Goal: Communication & Community: Answer question/provide support

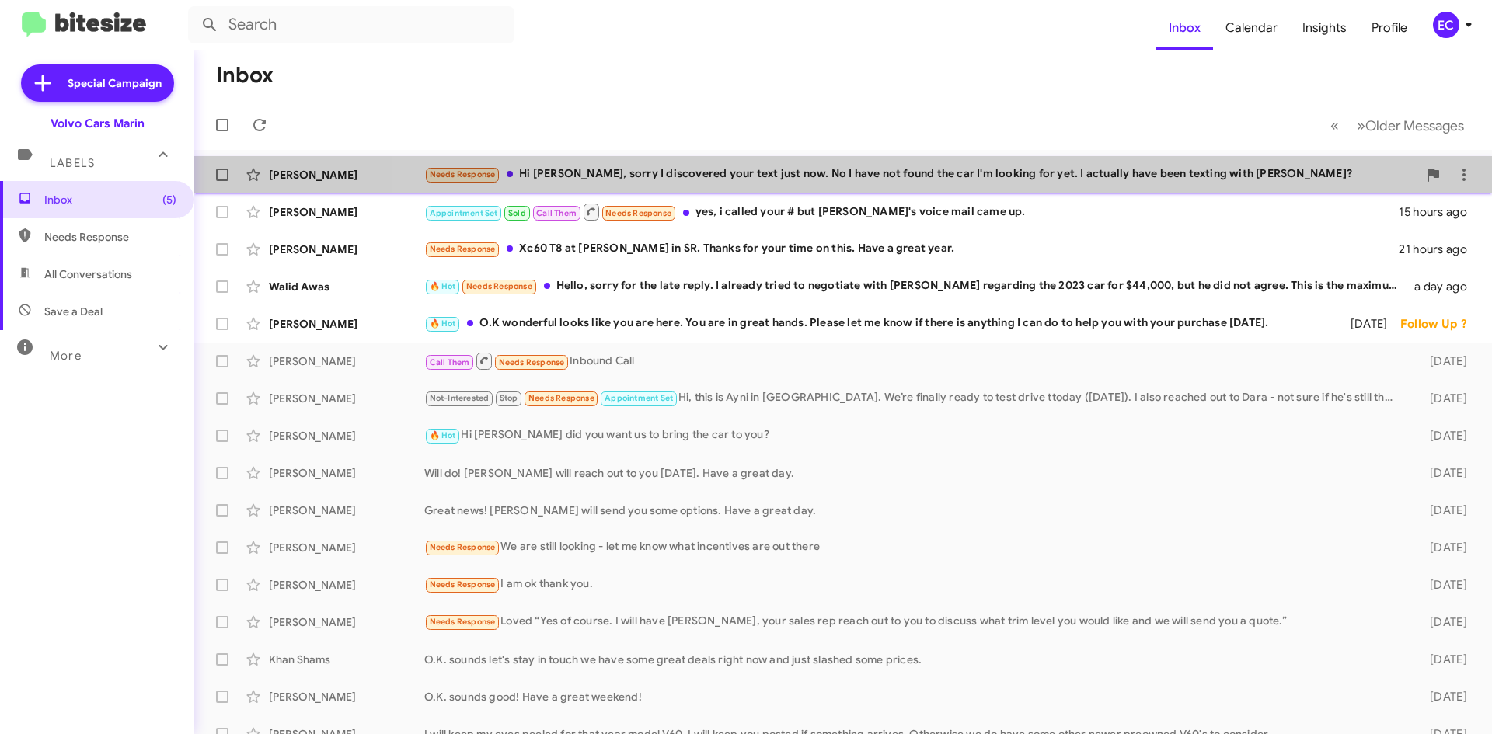
click at [952, 183] on div "Needs Response Hi [PERSON_NAME], sorry I discovered your text just now. No I ha…" at bounding box center [920, 175] width 993 height 18
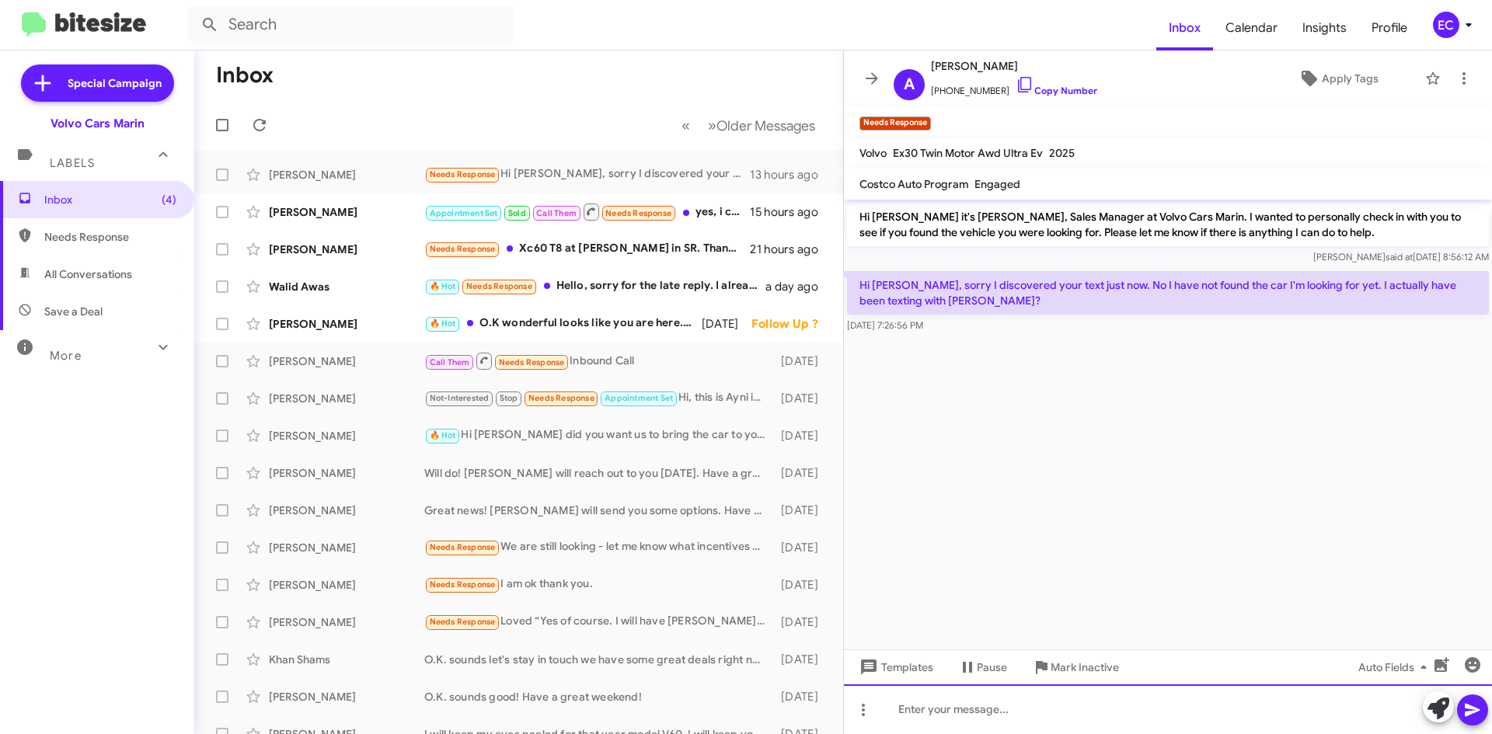
click at [964, 706] on div at bounding box center [1168, 710] width 648 height 50
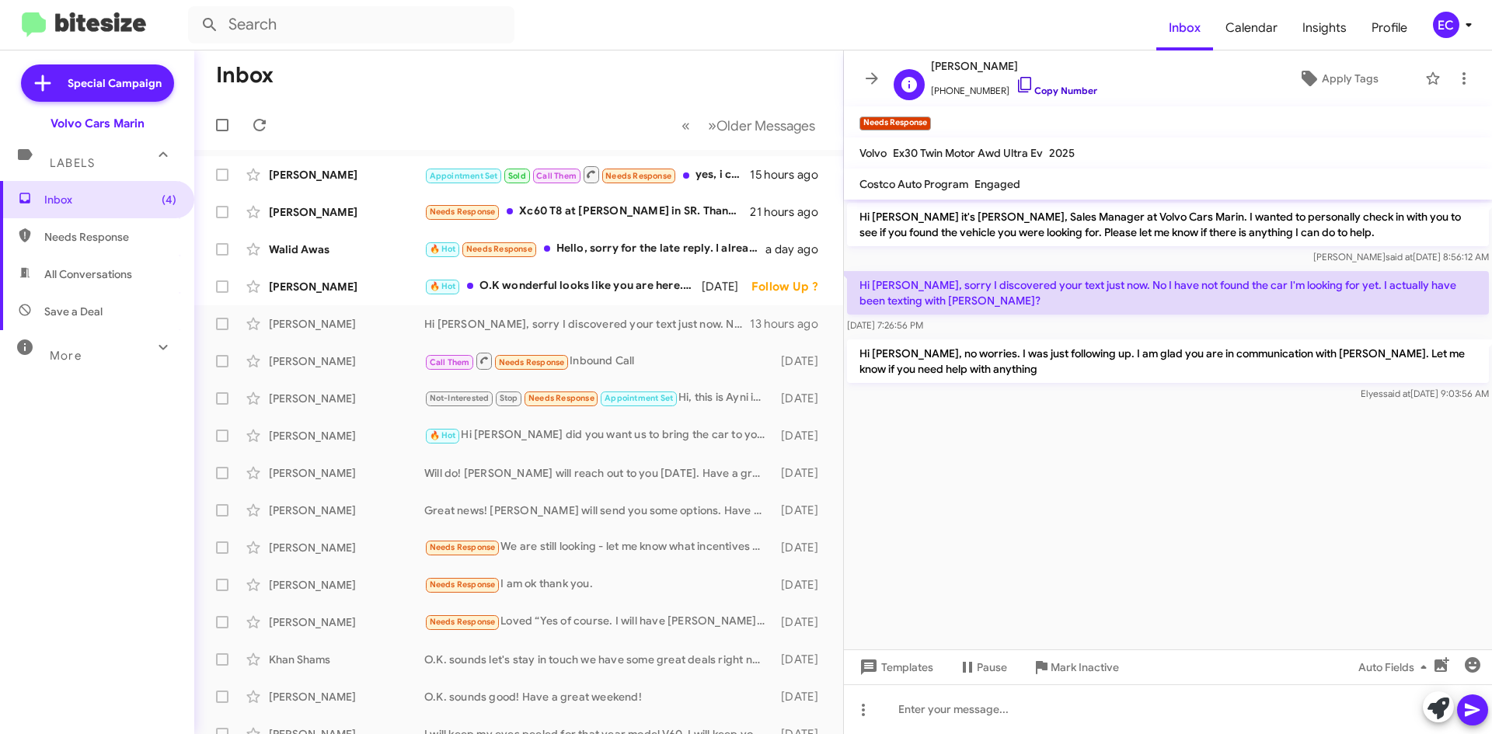
click at [1025, 91] on link "Copy Number" at bounding box center [1057, 91] width 82 height 12
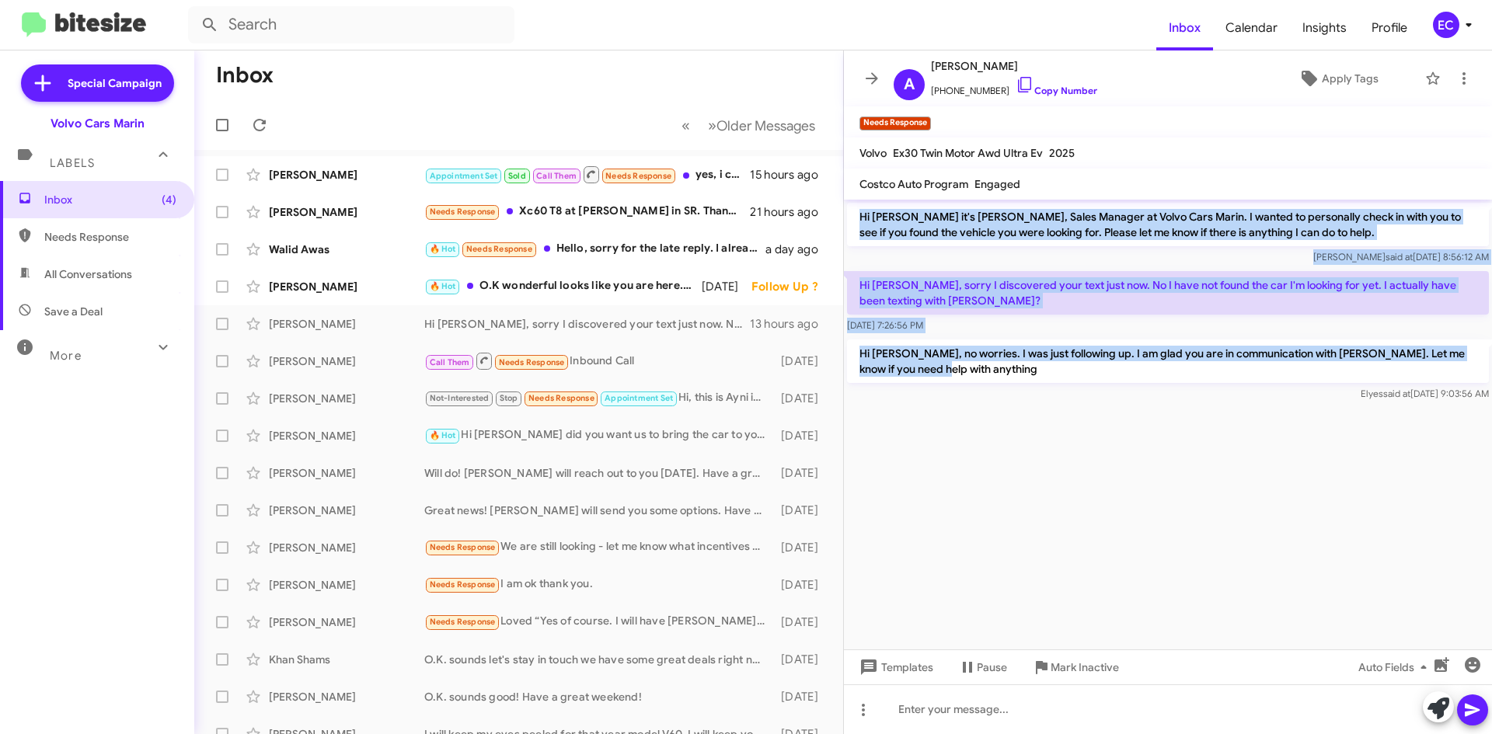
drag, startPoint x: 860, startPoint y: 217, endPoint x: 1250, endPoint y: 375, distance: 420.7
click at [1250, 375] on div "Hi [PERSON_NAME] it's [PERSON_NAME], Sales Manager at Volvo Cars Marin. I wante…" at bounding box center [1168, 302] width 648 height 205
copy div "Hi [PERSON_NAME] it's [PERSON_NAME], Sales Manager at Volvo Cars Marin. I wante…"
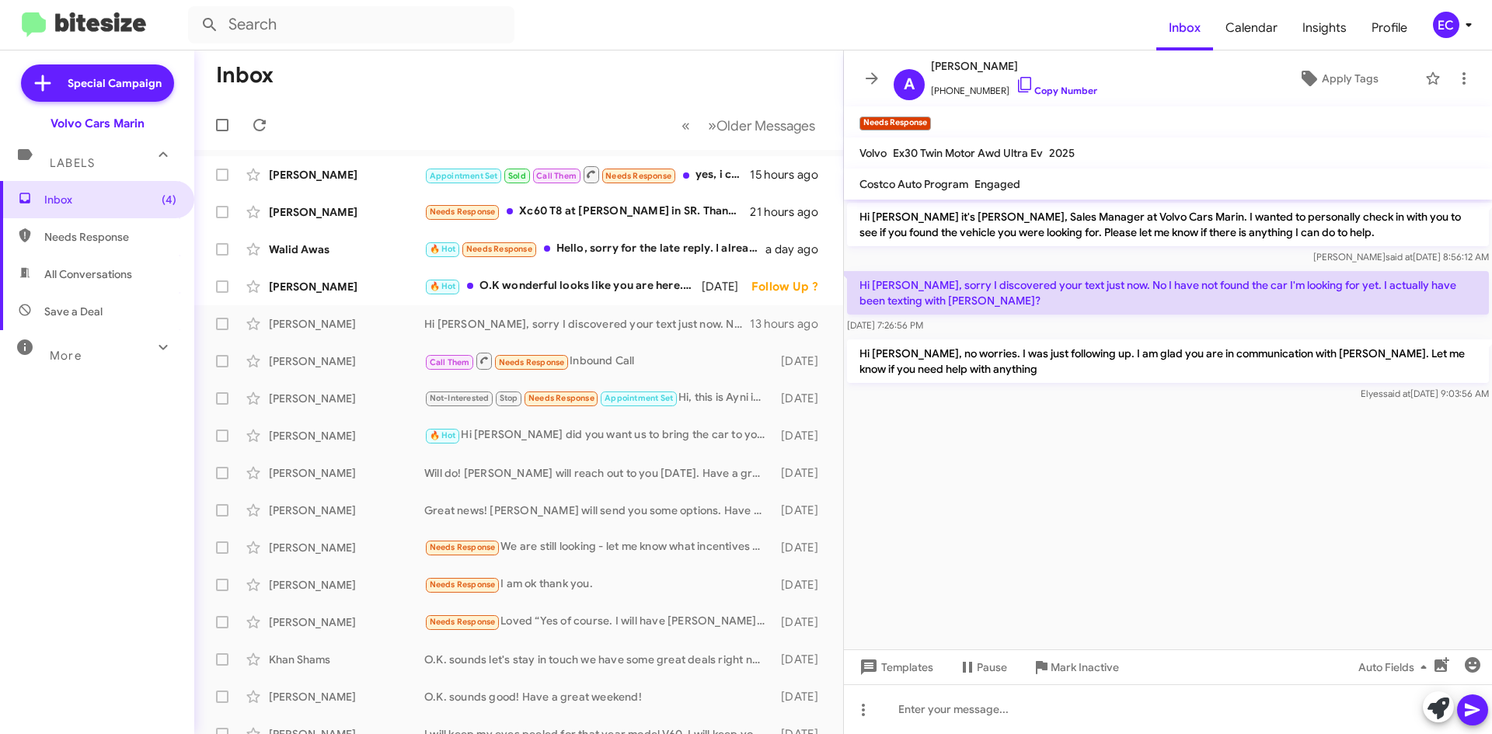
drag, startPoint x: 1311, startPoint y: 468, endPoint x: 1336, endPoint y: 445, distance: 34.1
click at [1318, 466] on cdk-virtual-scroll-viewport "Hi [PERSON_NAME] it's [PERSON_NAME], Sales Manager at Volvo Cars Marin. I wante…" at bounding box center [1168, 425] width 648 height 450
click at [1463, 81] on icon at bounding box center [1464, 78] width 19 height 19
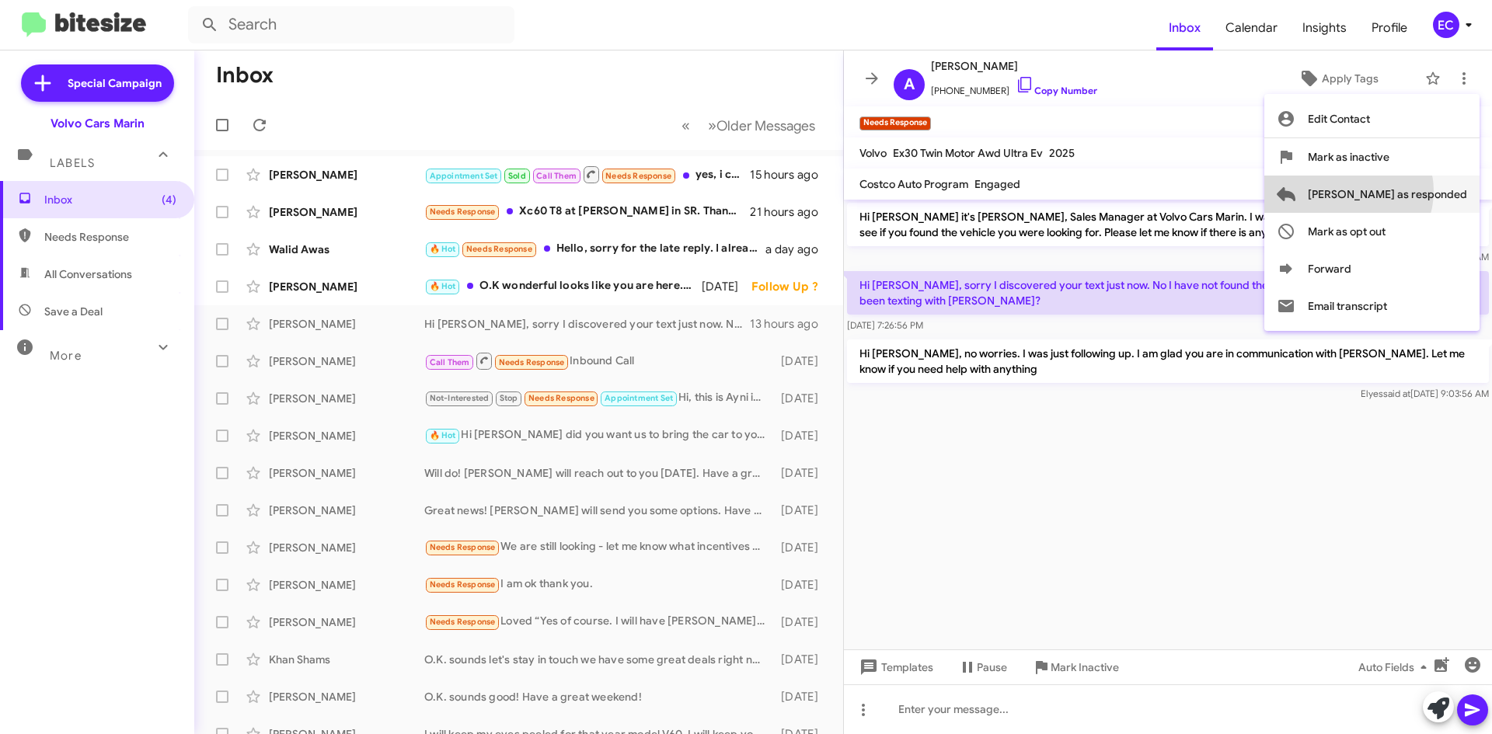
click at [1410, 191] on span "[PERSON_NAME] as responded" at bounding box center [1387, 194] width 159 height 37
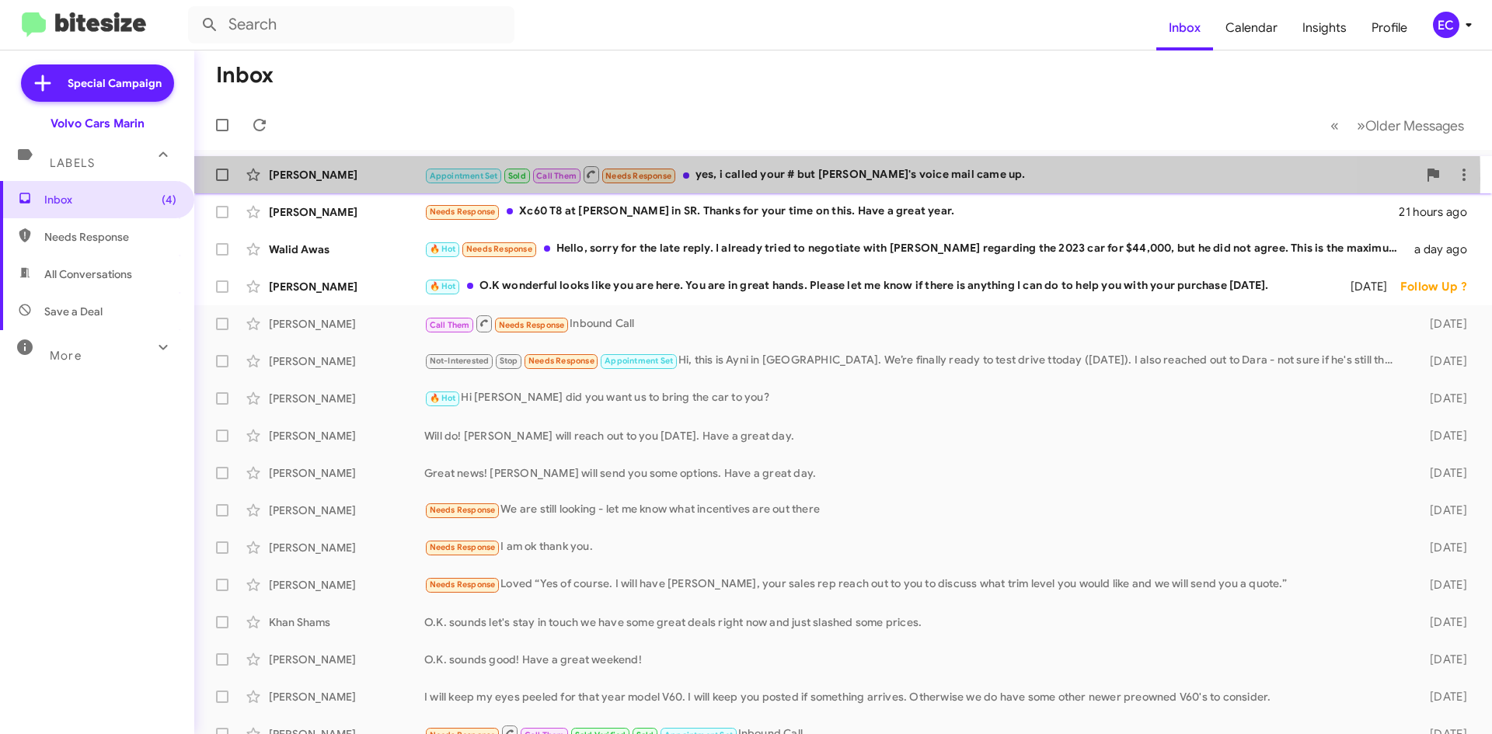
click at [727, 179] on div "Appointment Set Sold Call Them Needs Response yes, i called your # but [PERSON_…" at bounding box center [920, 174] width 993 height 19
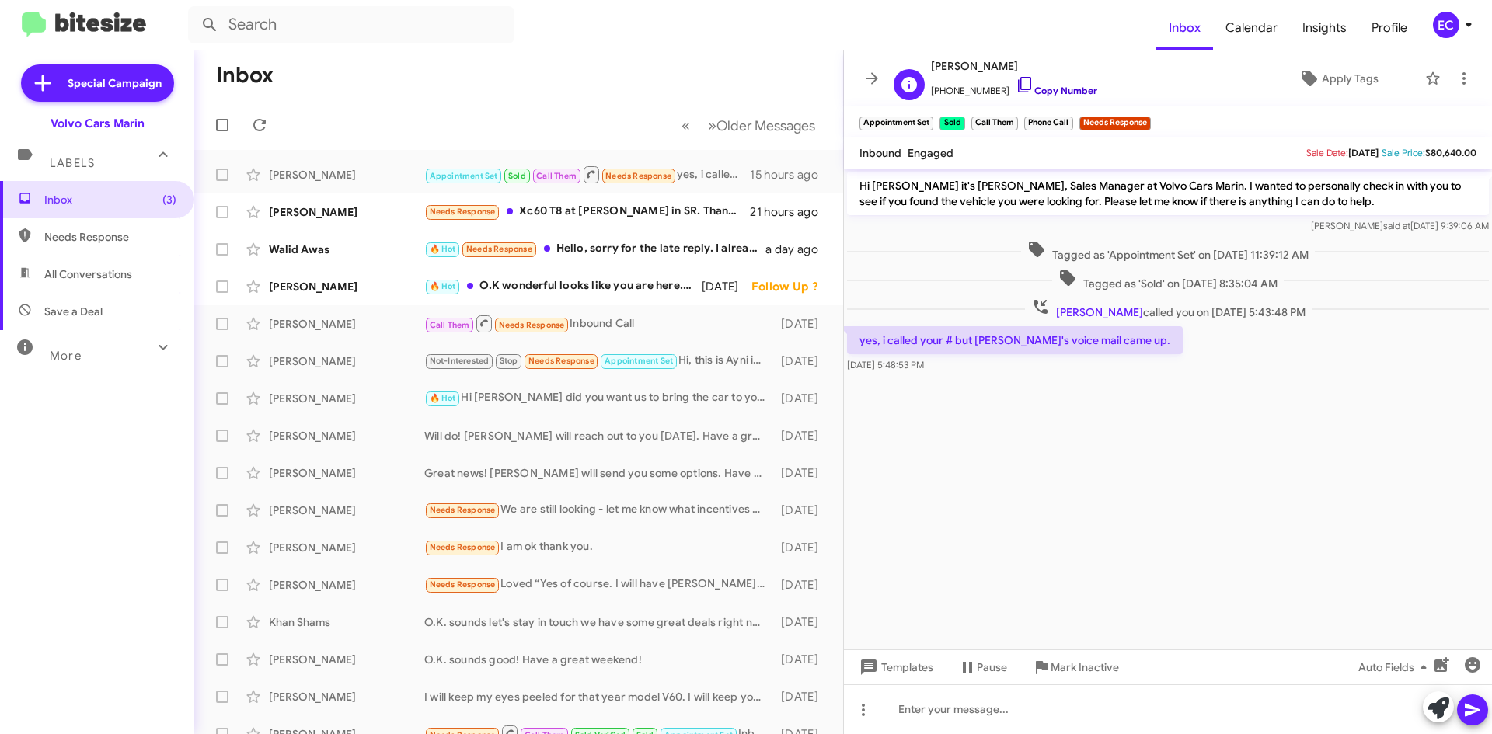
click at [1057, 85] on link "Copy Number" at bounding box center [1057, 91] width 82 height 12
click at [1043, 92] on link "Copy Number" at bounding box center [1057, 91] width 82 height 12
click at [1466, 84] on icon at bounding box center [1464, 78] width 19 height 19
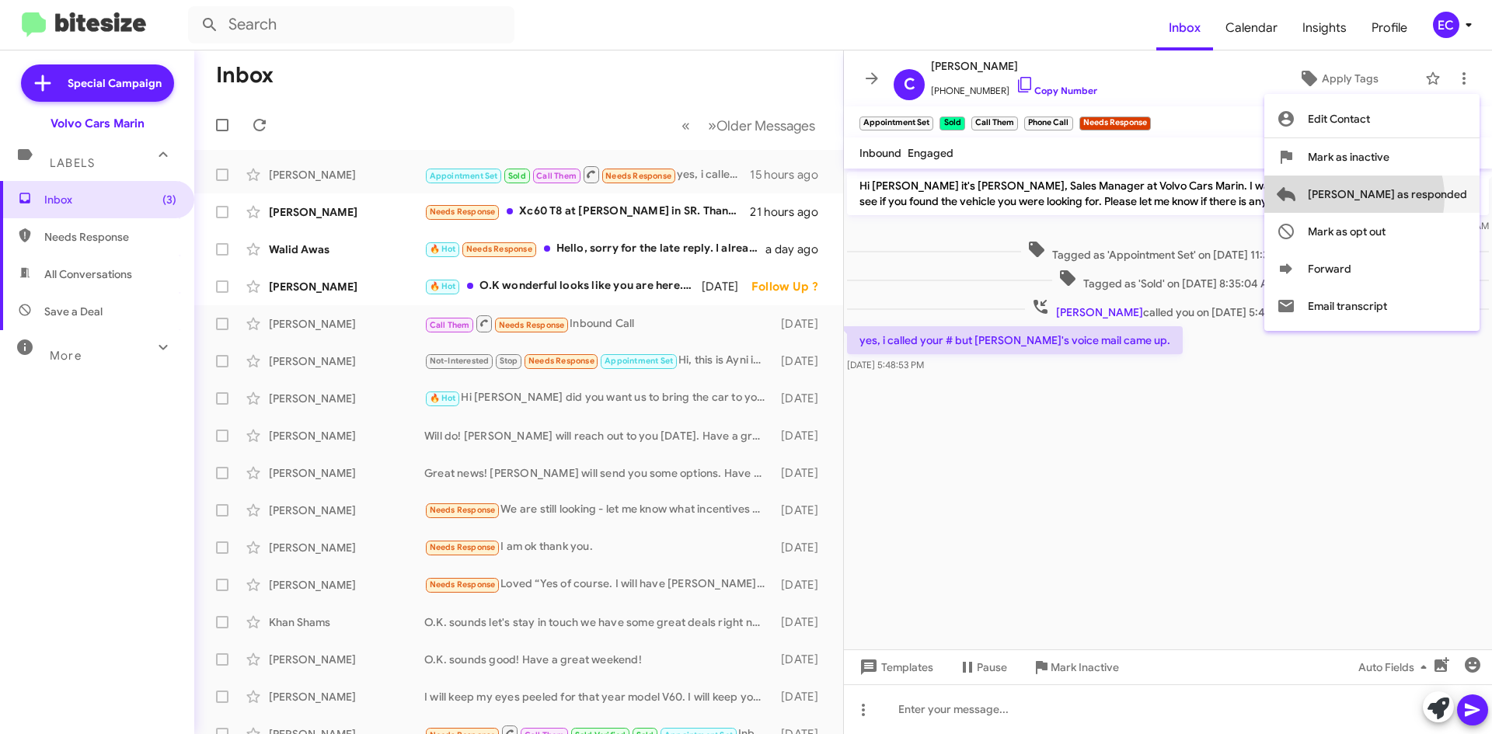
click at [1416, 197] on span "[PERSON_NAME] as responded" at bounding box center [1387, 194] width 159 height 37
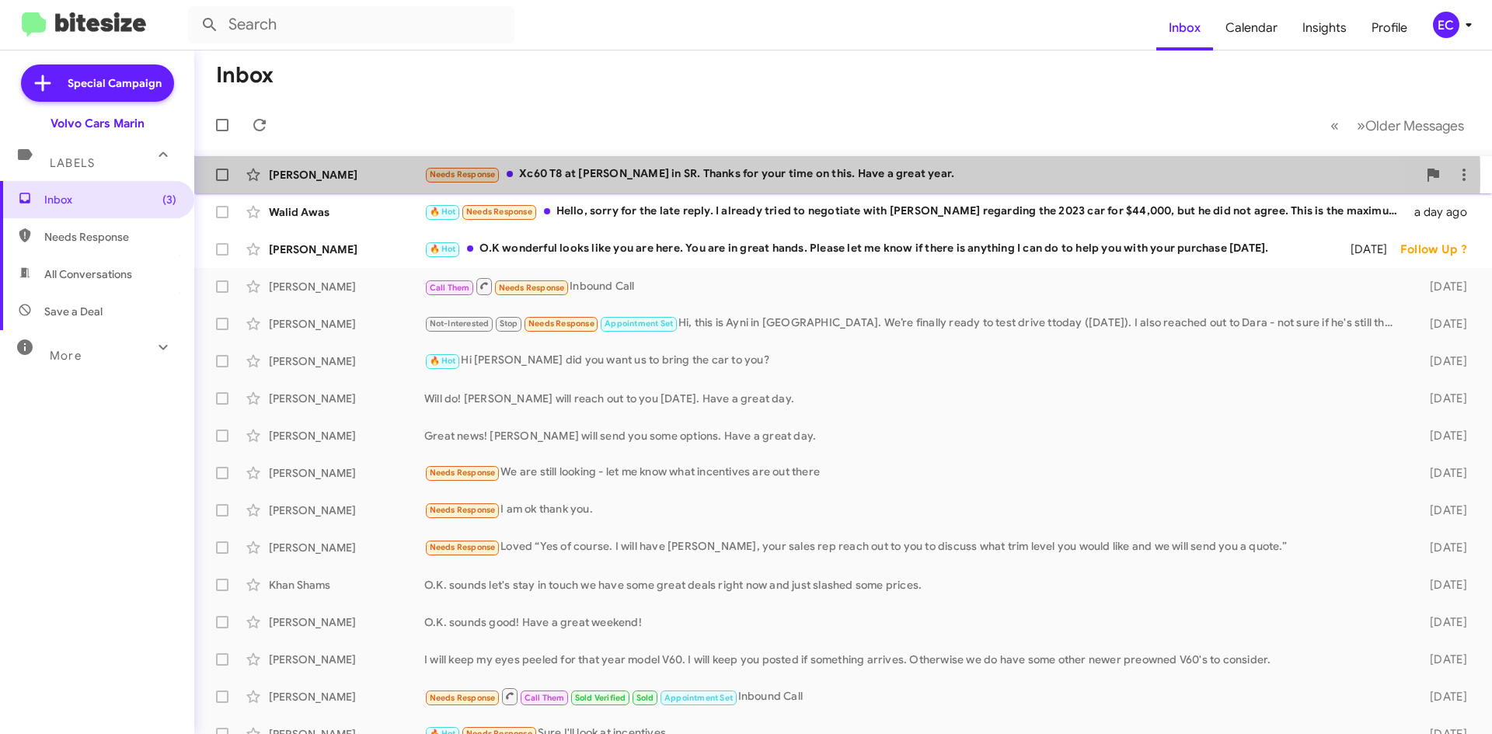
click at [751, 179] on div "Needs Response Xc60 T8 at [PERSON_NAME] in SR. Thanks for your time on this. Ha…" at bounding box center [920, 175] width 993 height 18
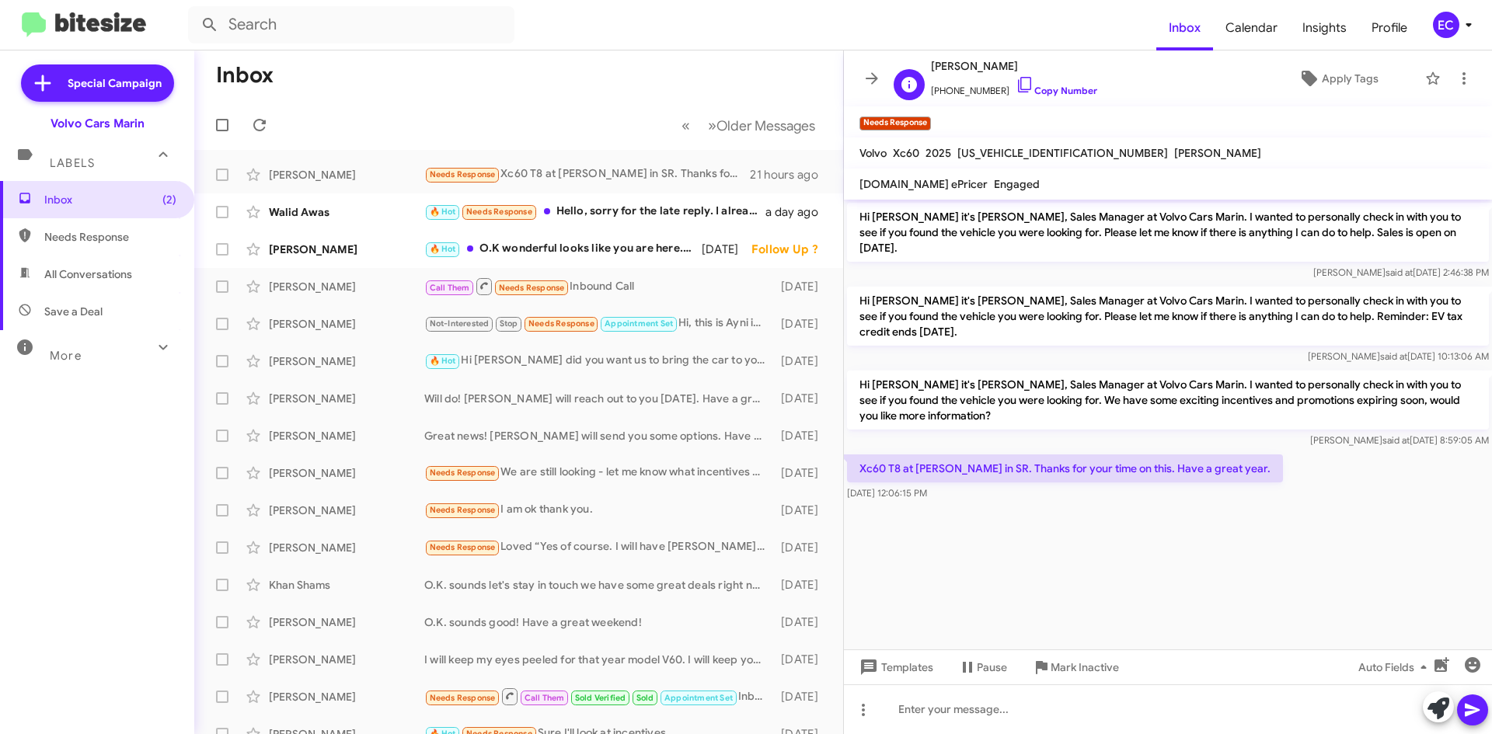
click at [1059, 84] on span "[PHONE_NUMBER] Copy Number" at bounding box center [1014, 86] width 166 height 23
click at [1051, 86] on link "Copy Number" at bounding box center [1057, 91] width 82 height 12
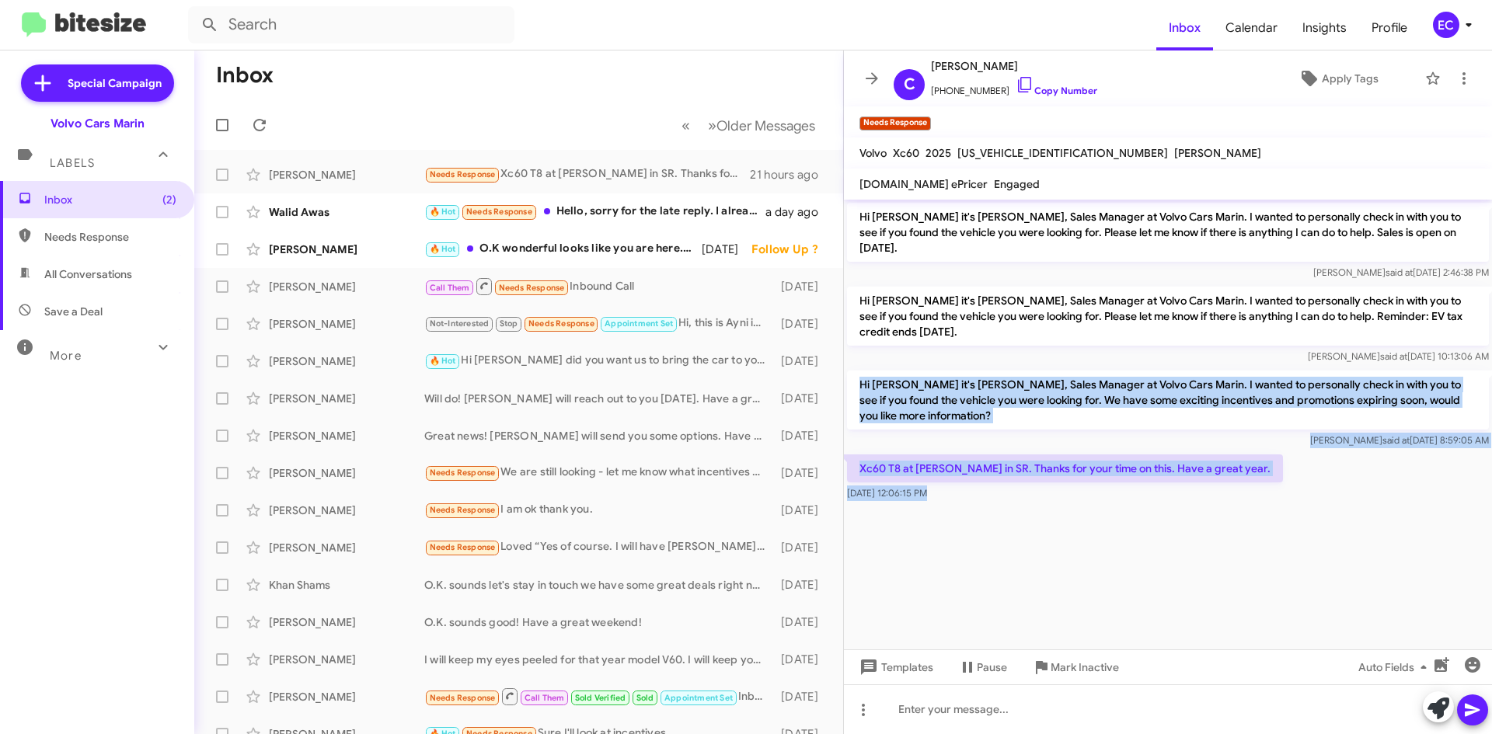
drag, startPoint x: 860, startPoint y: 371, endPoint x: 1197, endPoint y: 491, distance: 357.4
click at [1197, 491] on cdk-virtual-scroll-viewport "Hi [PERSON_NAME] it's [PERSON_NAME], Sales Manager at Volvo Cars Marin. I wante…" at bounding box center [1168, 425] width 648 height 450
copy div "Hi [PERSON_NAME] it's [PERSON_NAME], Sales Manager at Volvo Cars Marin. I wante…"
click at [1000, 531] on cdk-virtual-scroll-viewport "Hi [PERSON_NAME] it's [PERSON_NAME], Sales Manager at Volvo Cars Marin. I wante…" at bounding box center [1168, 425] width 648 height 450
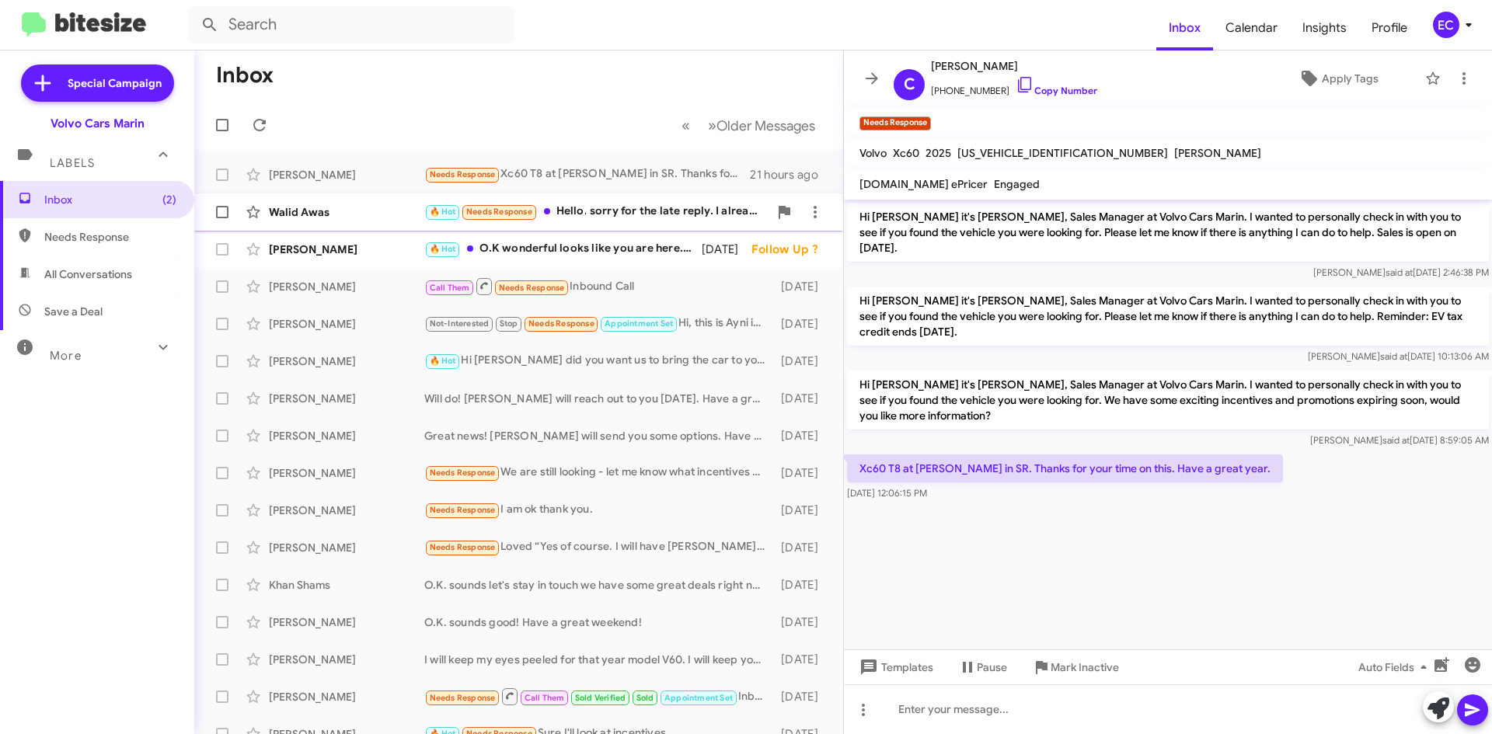
click at [594, 207] on div "🔥 Hot Needs Response Hello, sorry for the late reply. I already tried to negoti…" at bounding box center [596, 212] width 344 height 18
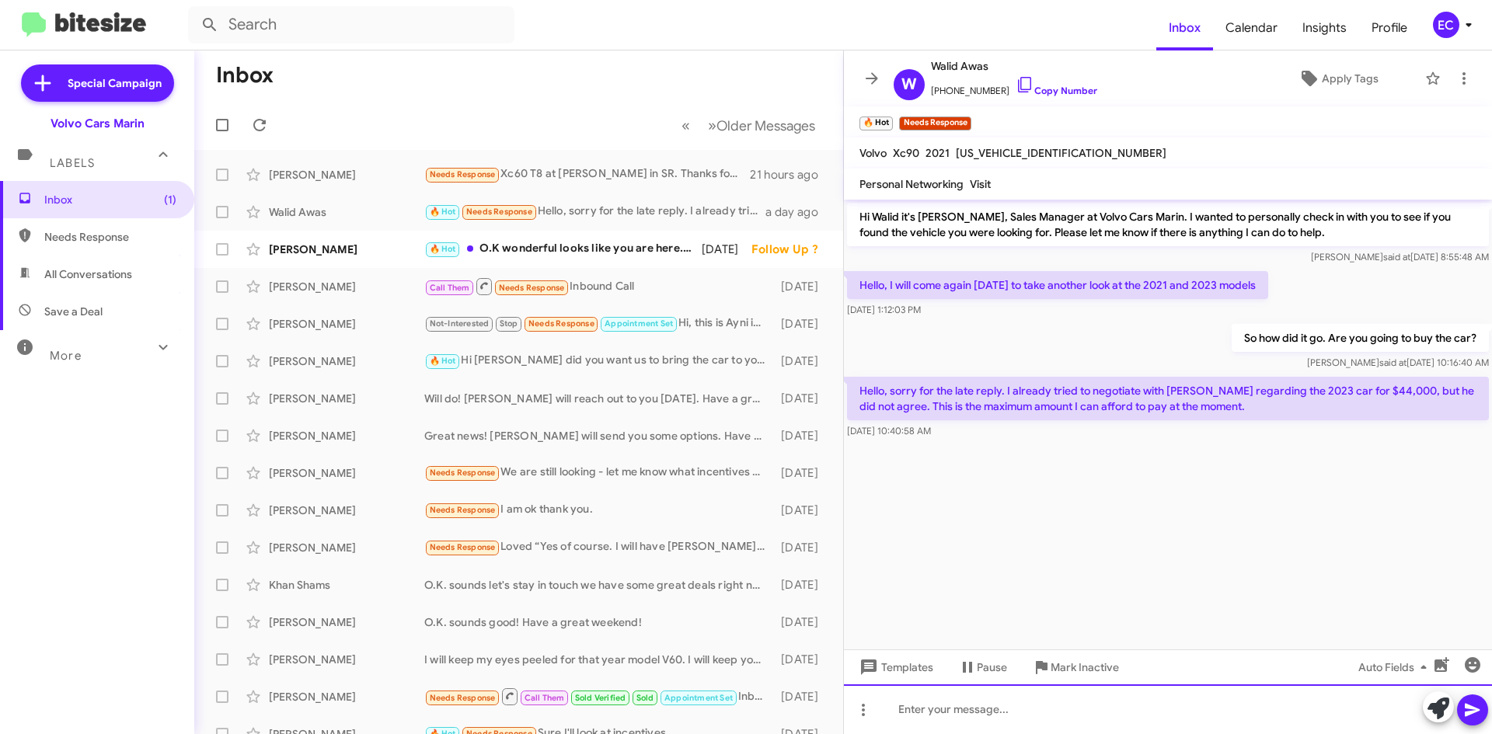
click at [925, 711] on div at bounding box center [1168, 710] width 648 height 50
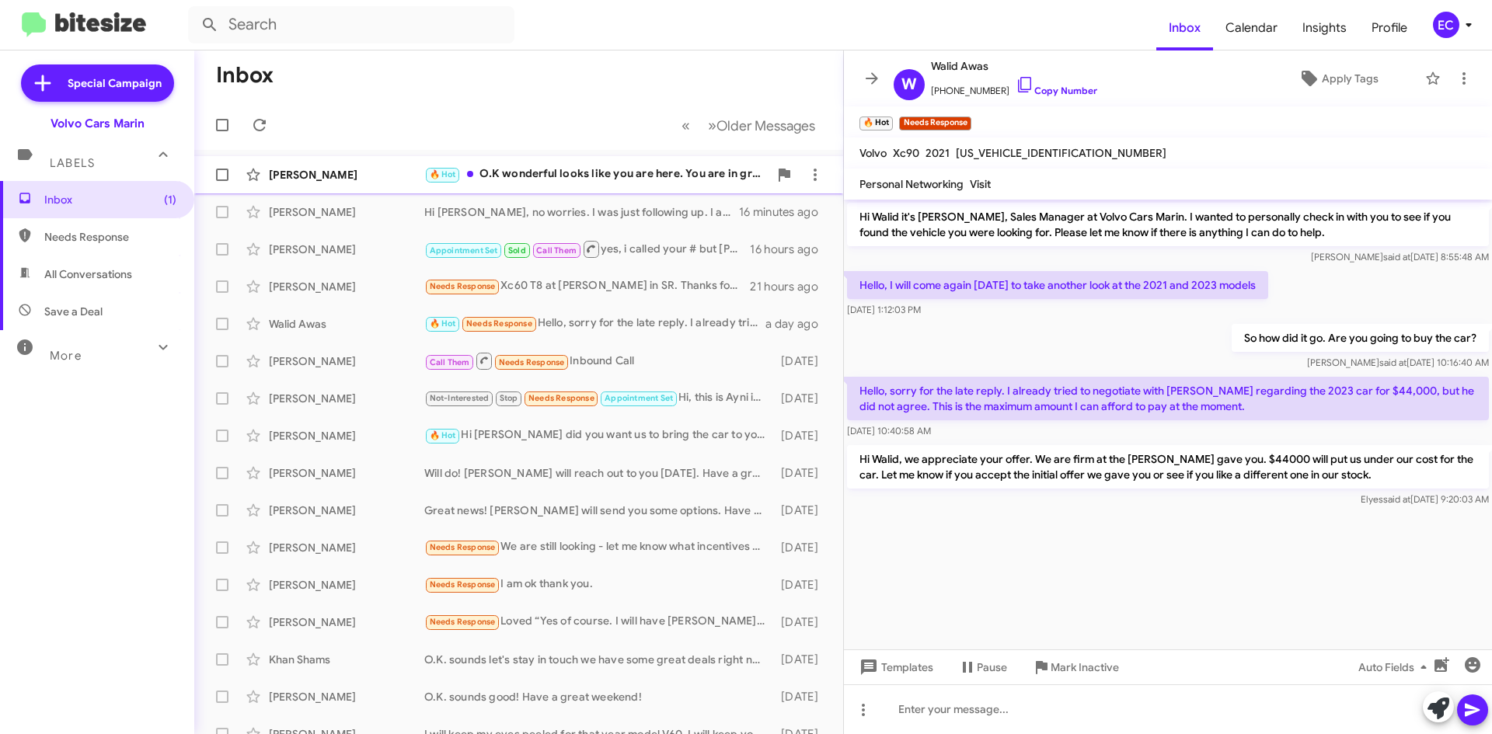
click at [605, 165] on div "[PERSON_NAME] 🔥 Hot O.K wonderful looks like you are here. You are in great han…" at bounding box center [519, 174] width 624 height 31
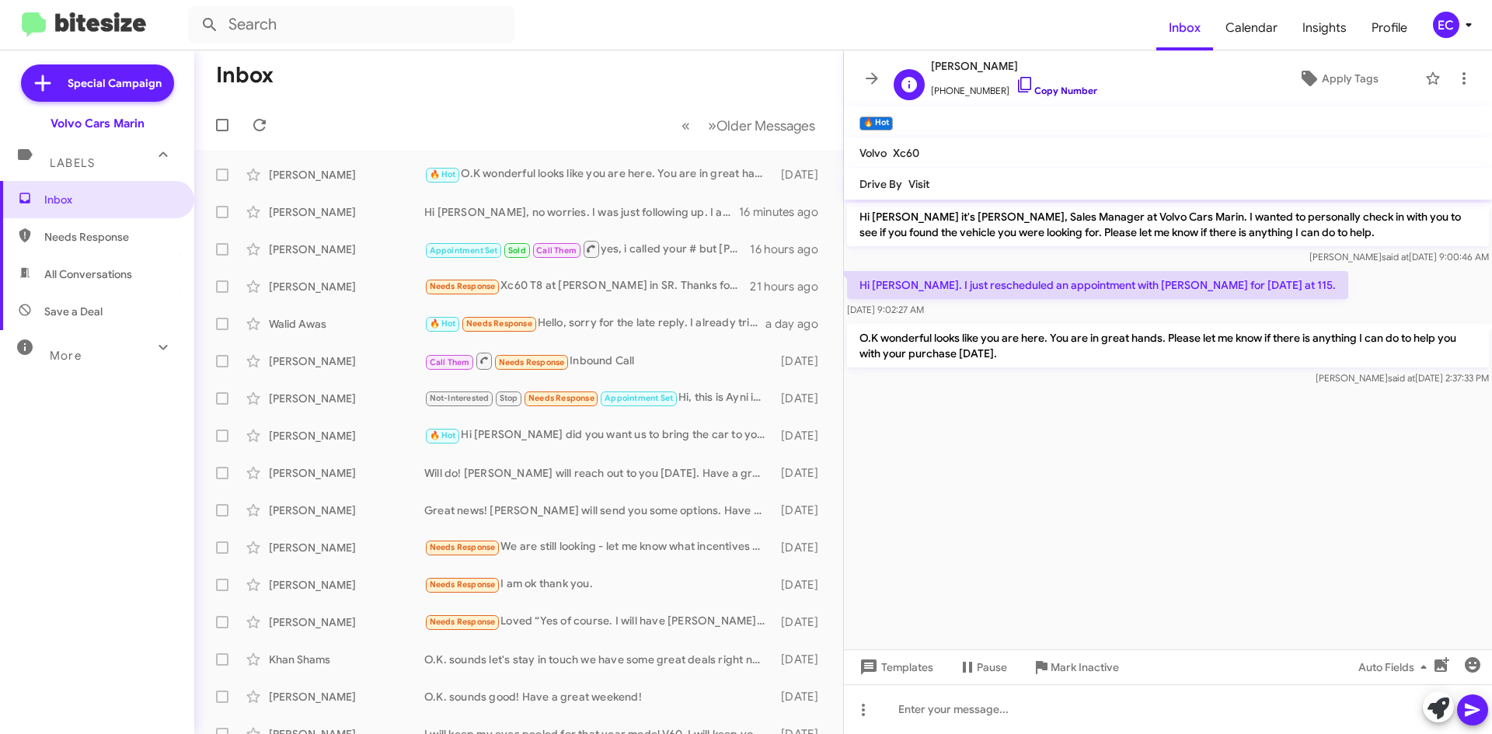
click at [1040, 87] on link "Copy Number" at bounding box center [1057, 91] width 82 height 12
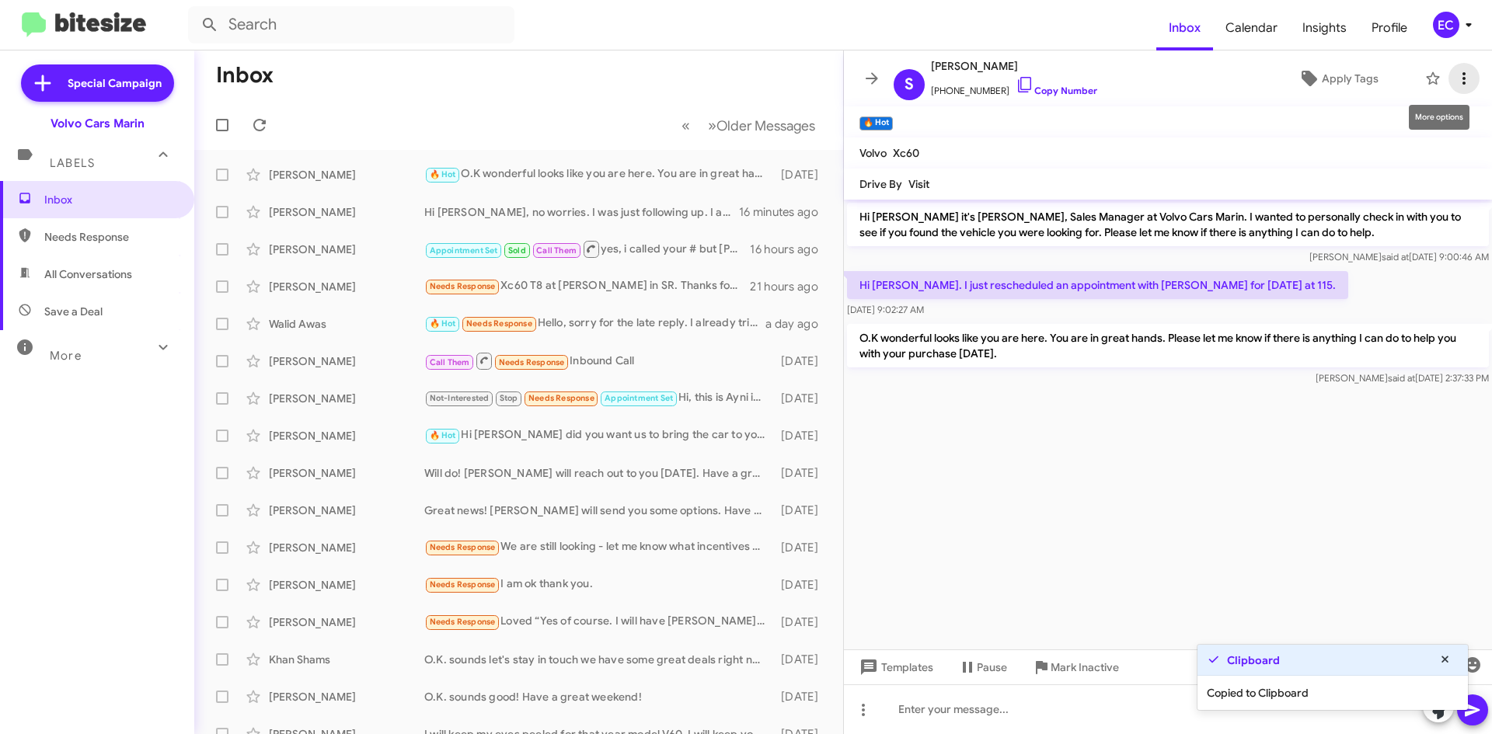
click at [1456, 76] on icon at bounding box center [1464, 78] width 19 height 19
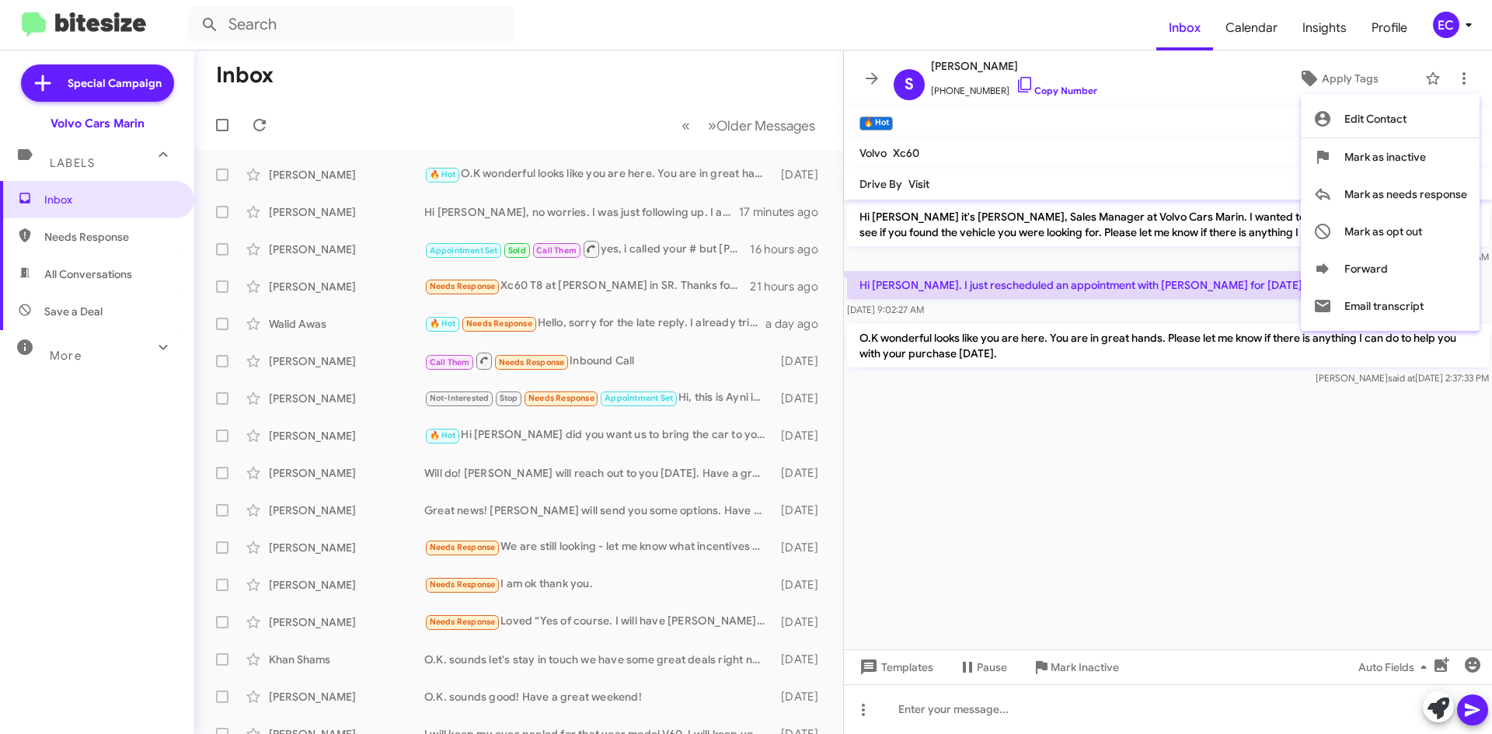
click at [1132, 406] on div at bounding box center [746, 367] width 1492 height 734
